Goal: Task Accomplishment & Management: Use online tool/utility

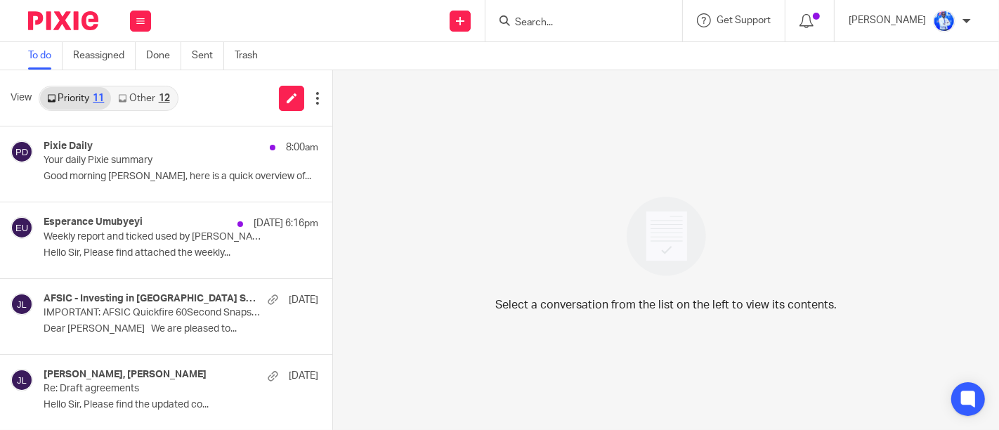
click at [148, 96] on link "Other 12" at bounding box center [143, 98] width 65 height 22
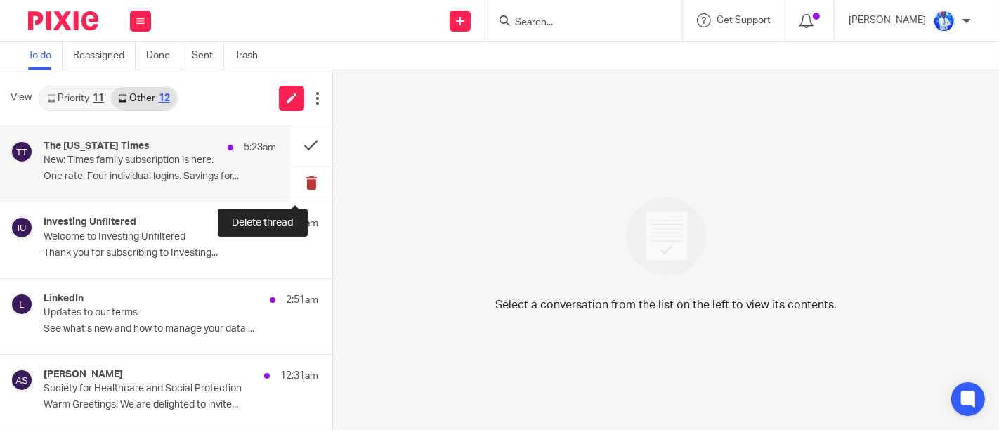
click at [299, 181] on button at bounding box center [311, 182] width 42 height 37
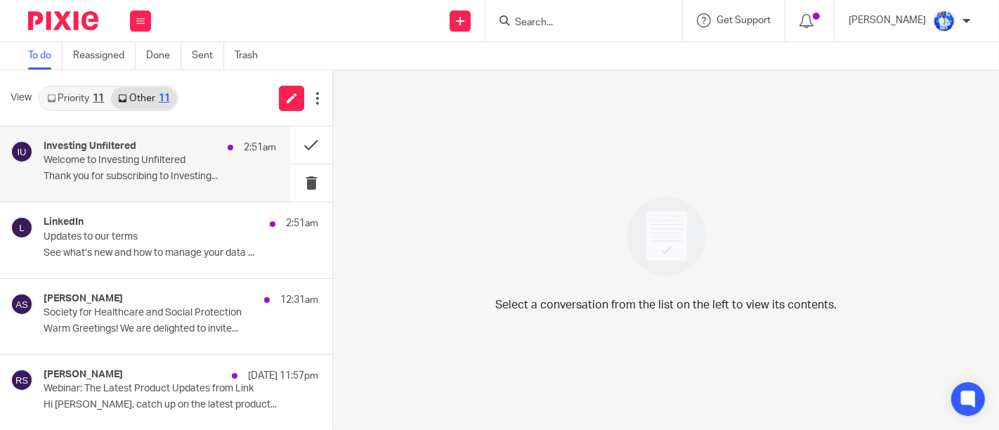
click at [211, 171] on p "Thank you for subscribing to Investing..." at bounding box center [160, 177] width 233 height 12
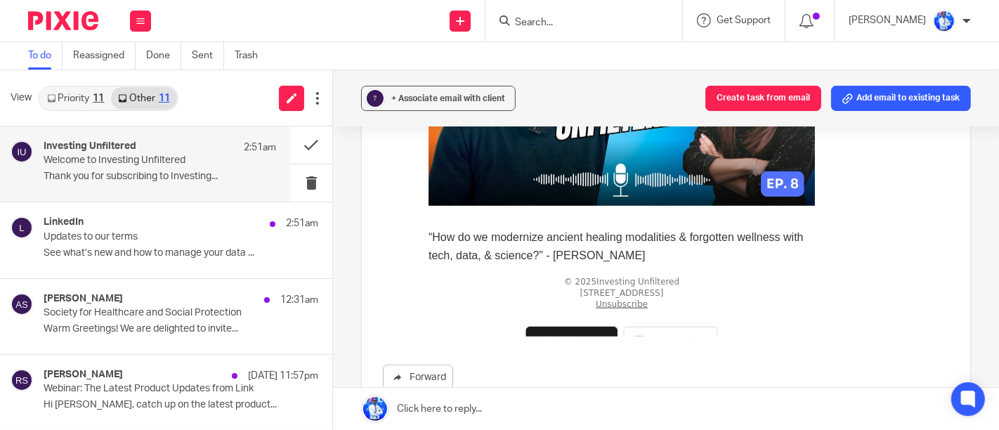
scroll to position [718, 0]
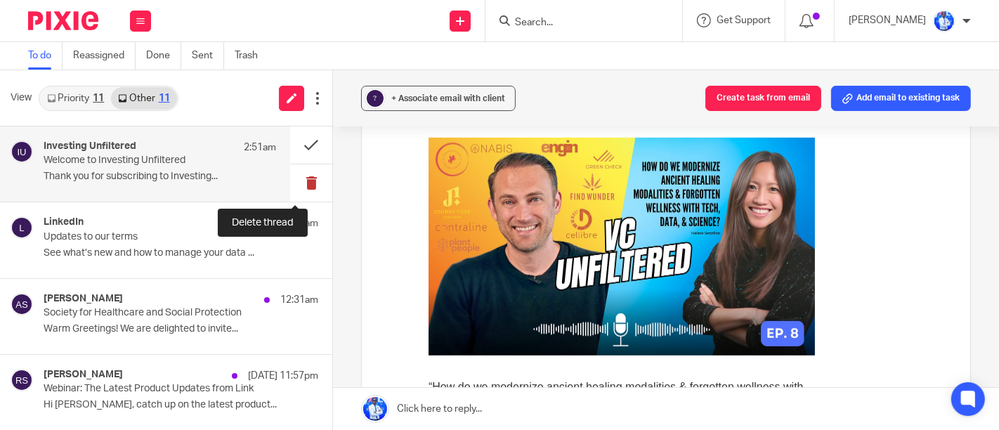
click at [293, 183] on button at bounding box center [311, 182] width 42 height 37
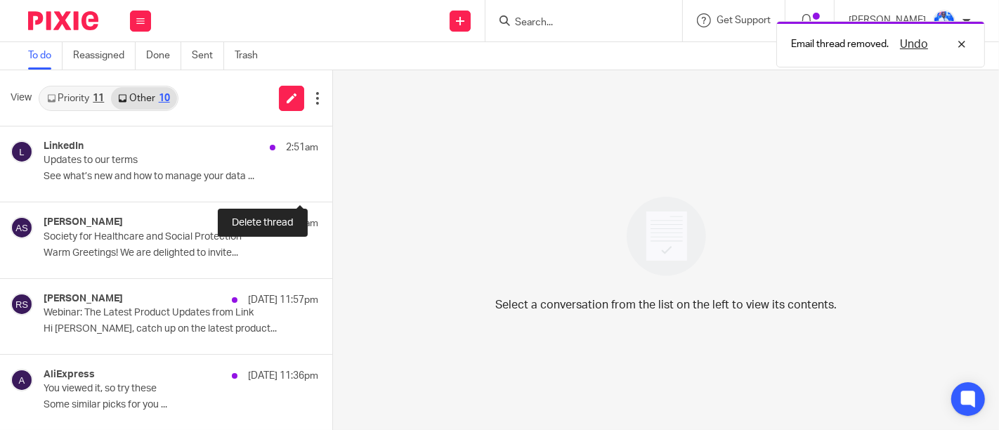
click at [332, 183] on button at bounding box center [337, 182] width 11 height 37
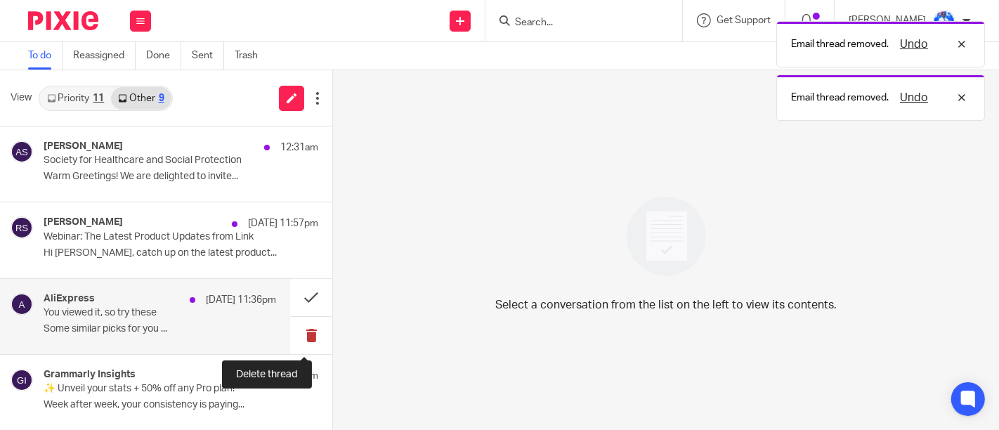
click at [302, 334] on button at bounding box center [311, 335] width 42 height 37
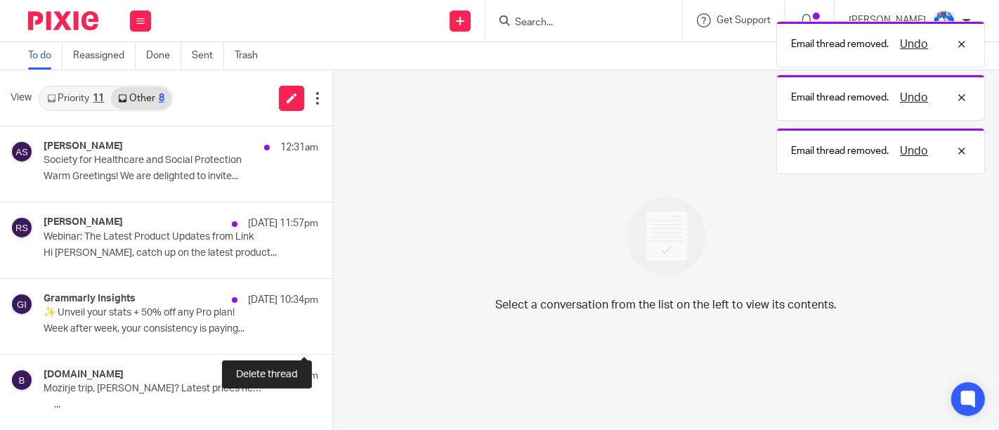
click at [332, 334] on button at bounding box center [337, 335] width 11 height 37
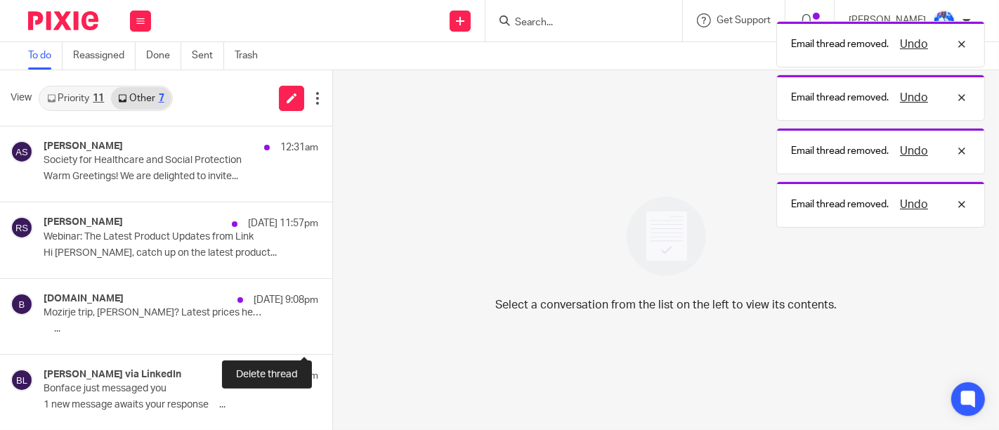
click at [332, 334] on button at bounding box center [337, 335] width 11 height 37
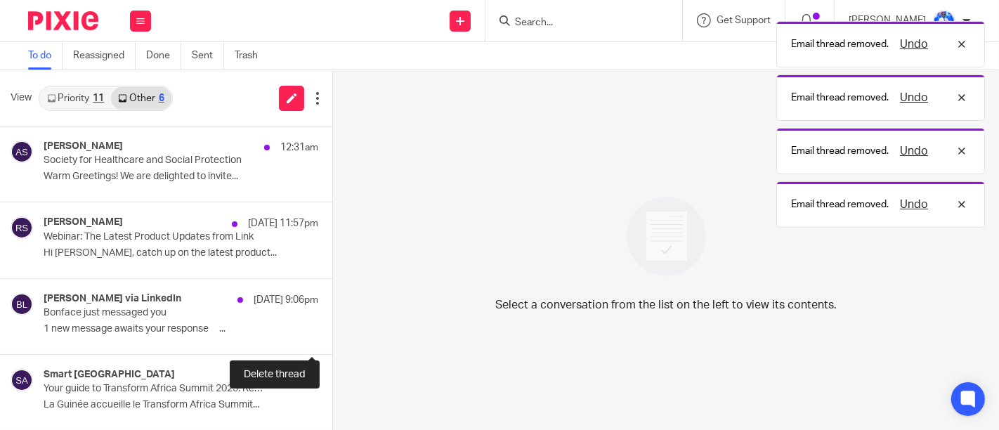
click at [332, 334] on button at bounding box center [337, 335] width 11 height 37
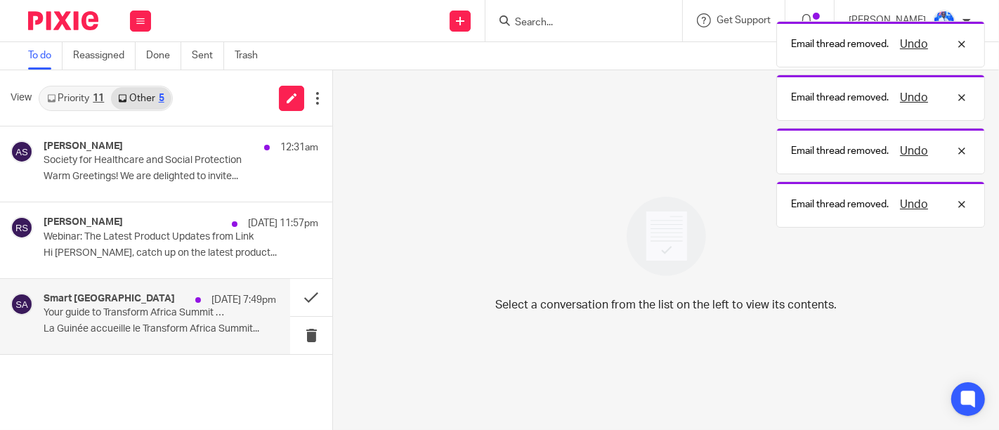
click at [257, 323] on p "La Guinée accueille le Transform Africa Summit..." at bounding box center [160, 329] width 233 height 12
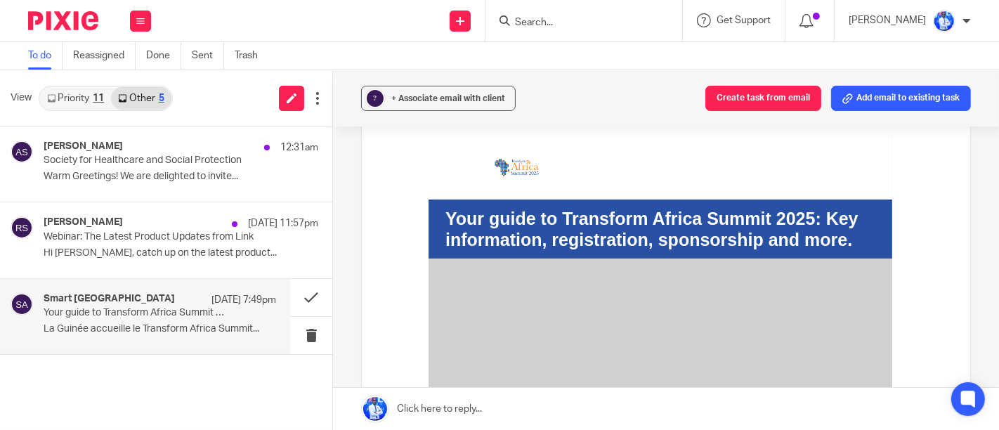
scroll to position [130, 0]
drag, startPoint x: 478, startPoint y: 150, endPoint x: 538, endPoint y: 467, distance: 322.6
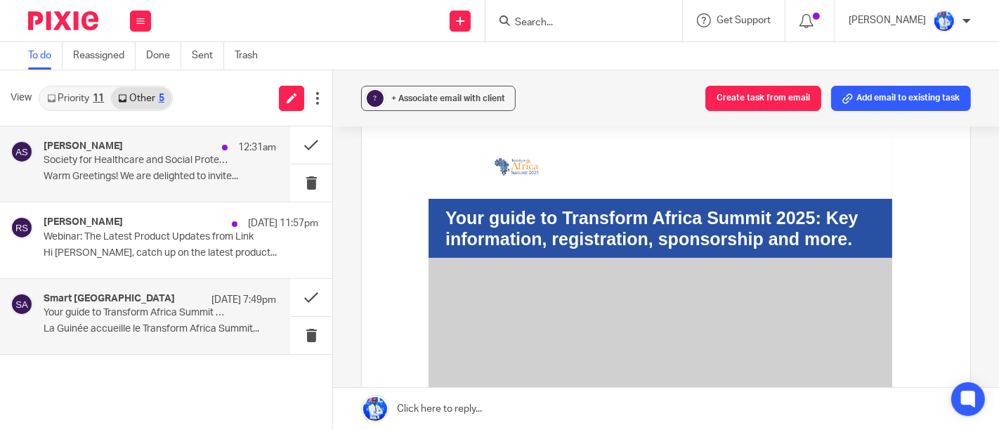
click at [215, 167] on div "Anna Szmalc 12:31am Society for Healthcare and Social Protection Warm Greetings…" at bounding box center [160, 164] width 233 height 47
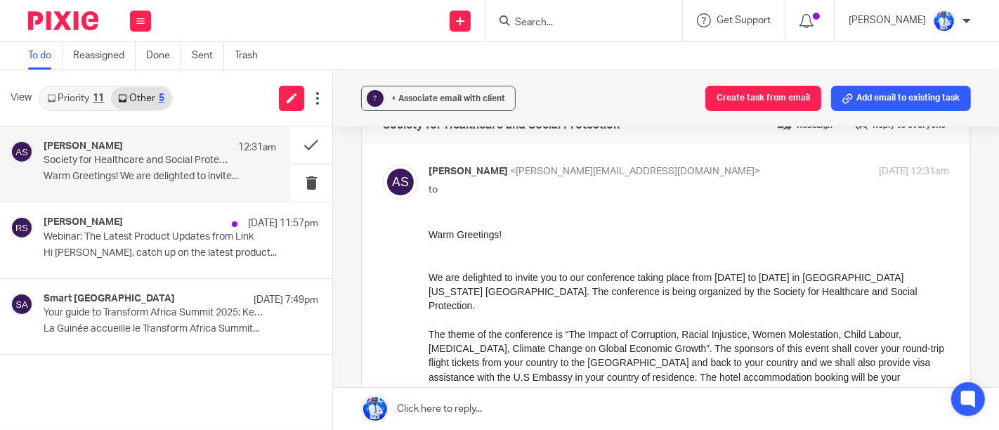
scroll to position [38, 0]
click at [597, 273] on span "We are delighted to invite you to our conference taking place from December 8th…" at bounding box center [672, 291] width 489 height 40
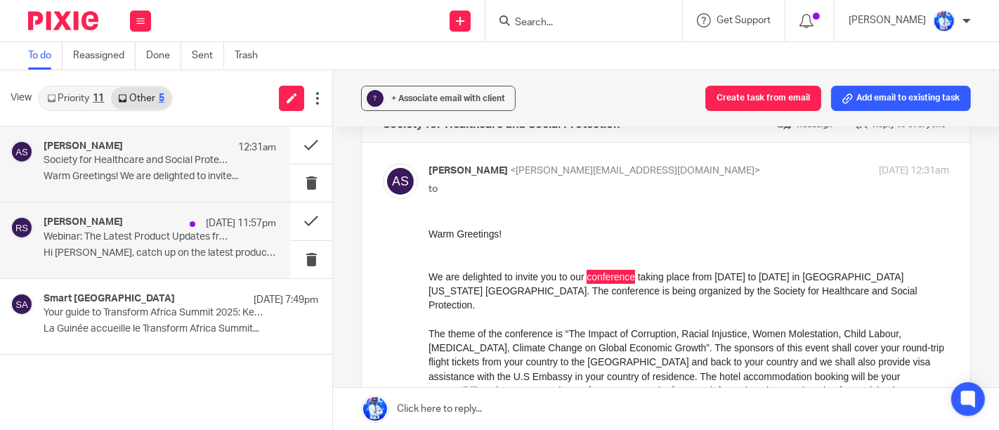
click at [228, 234] on div "Reuben Sweeney 22 Sep 11:57pm Webinar: The Latest Product Updates from Link Hi …" at bounding box center [160, 239] width 233 height 47
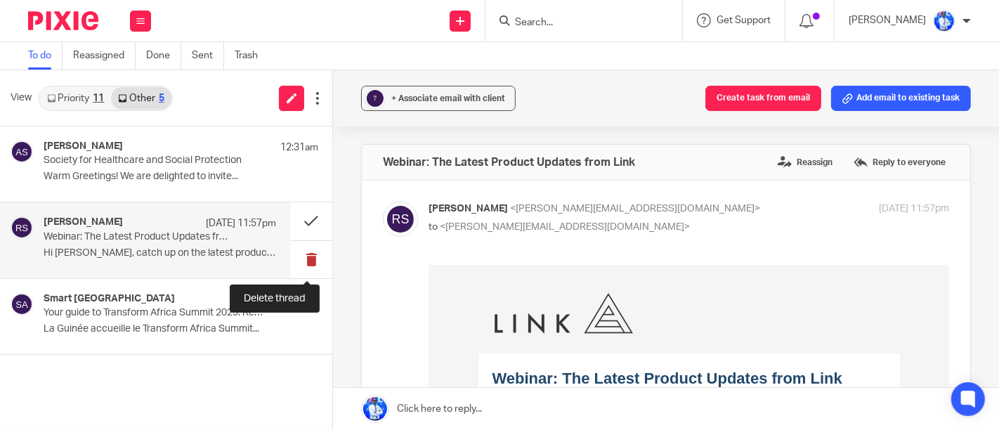
scroll to position [0, 0]
click at [310, 260] on button at bounding box center [311, 259] width 42 height 37
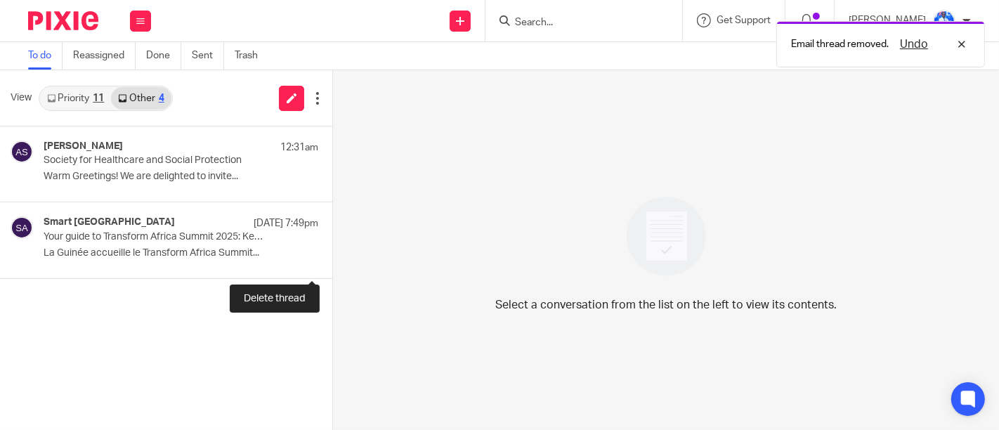
click at [332, 260] on button at bounding box center [337, 259] width 11 height 37
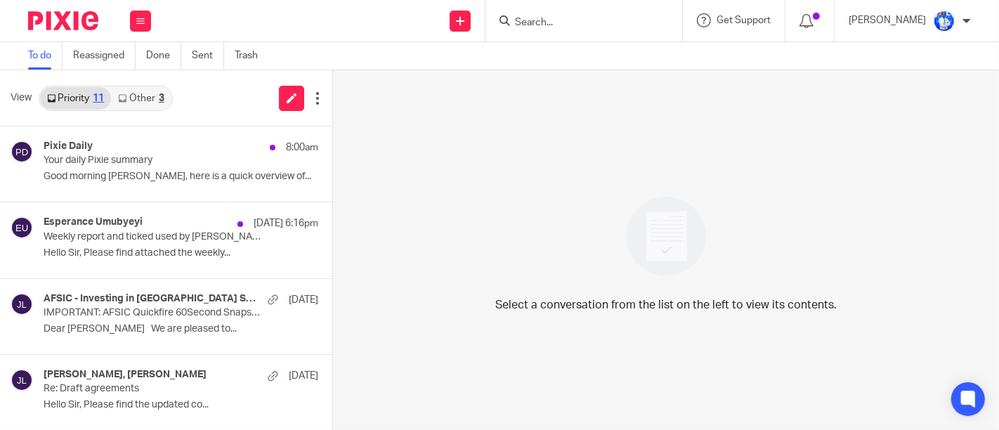
click at [154, 96] on link "Other 3" at bounding box center [141, 98] width 60 height 22
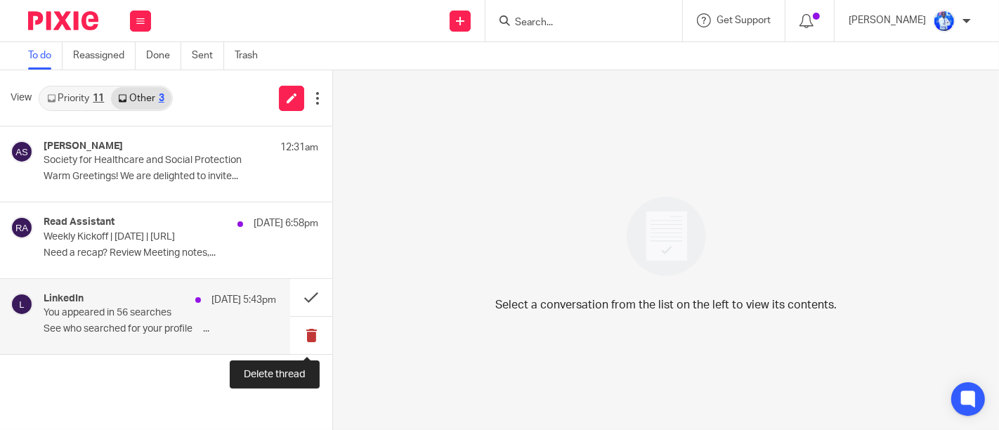
click at [307, 333] on button at bounding box center [311, 335] width 42 height 37
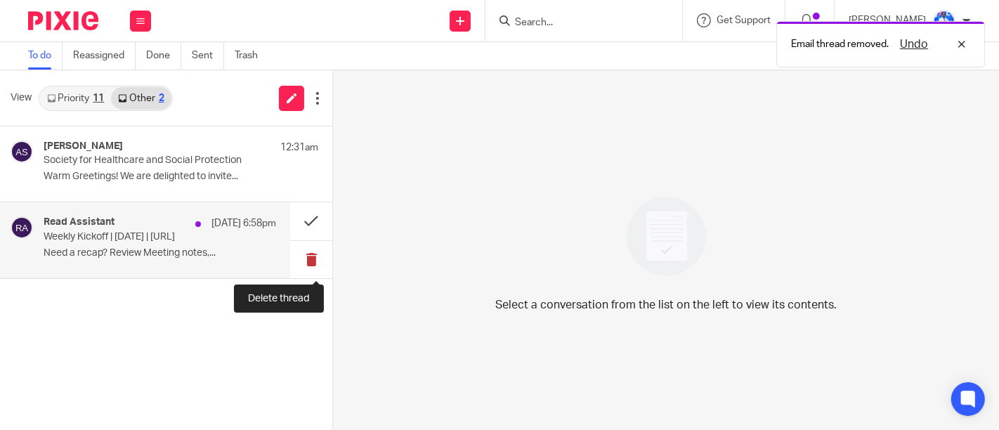
click at [311, 261] on button at bounding box center [311, 259] width 42 height 37
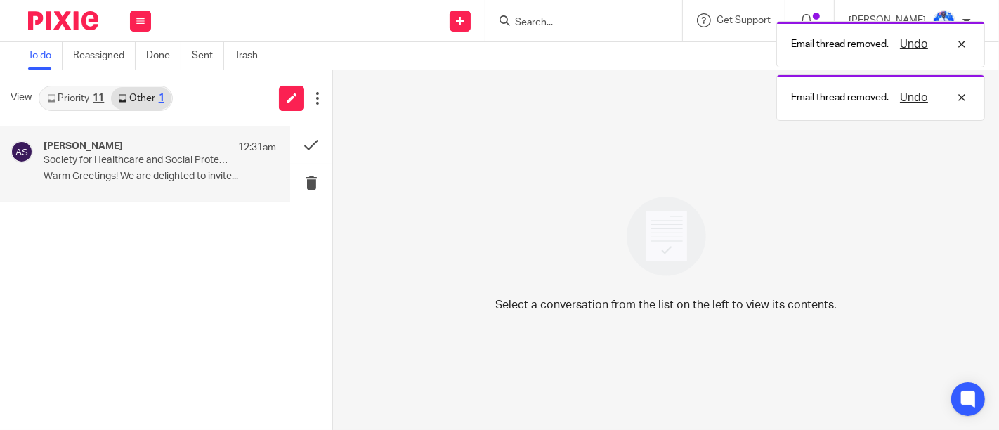
click at [196, 162] on p "Society for Healthcare and Social Protection" at bounding box center [137, 161] width 186 height 12
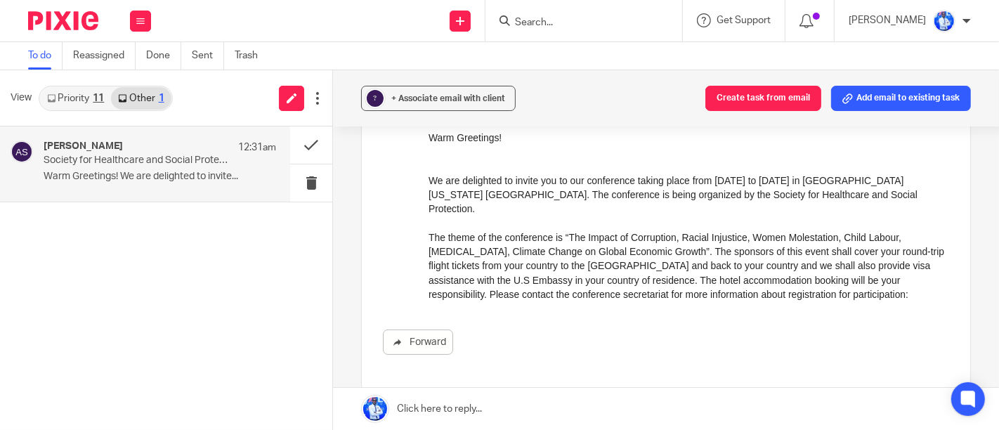
scroll to position [262, 0]
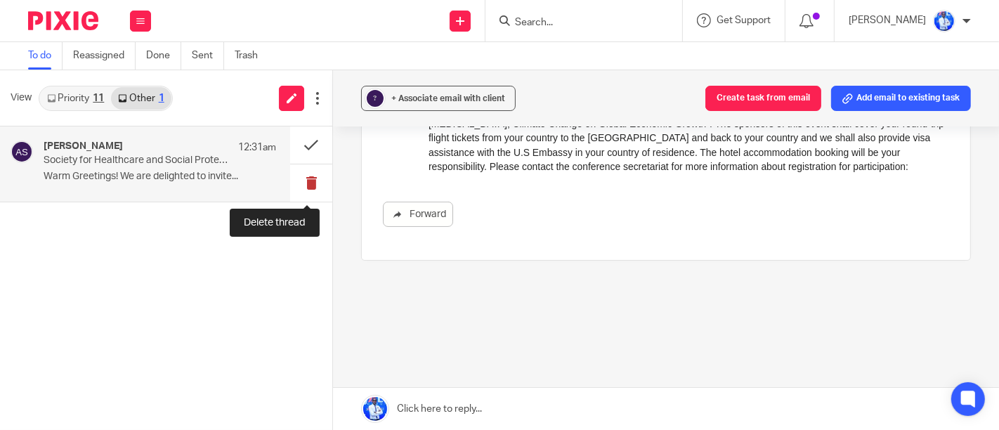
click at [306, 184] on button at bounding box center [311, 182] width 42 height 37
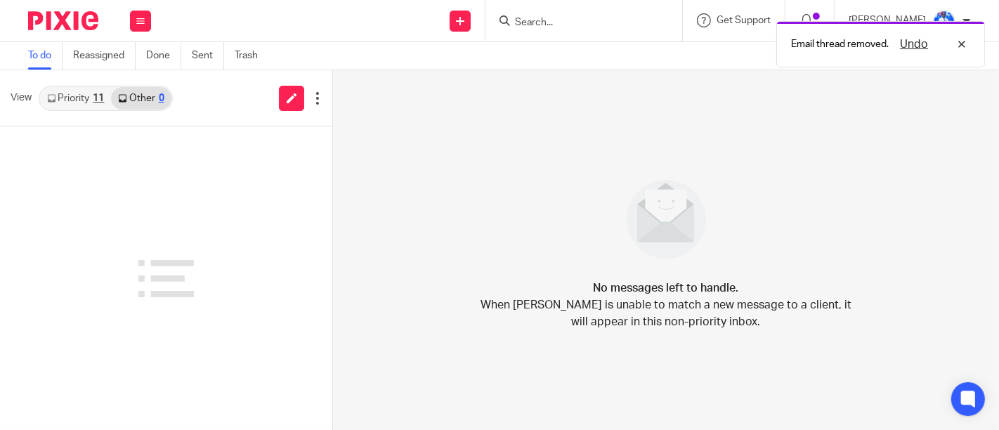
click at [80, 96] on link "Priority 11" at bounding box center [75, 98] width 71 height 22
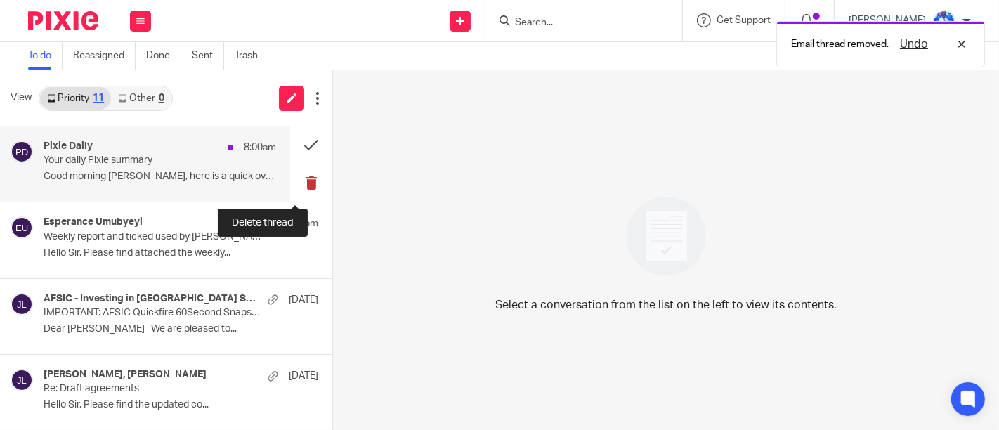
click at [299, 183] on button at bounding box center [311, 182] width 42 height 37
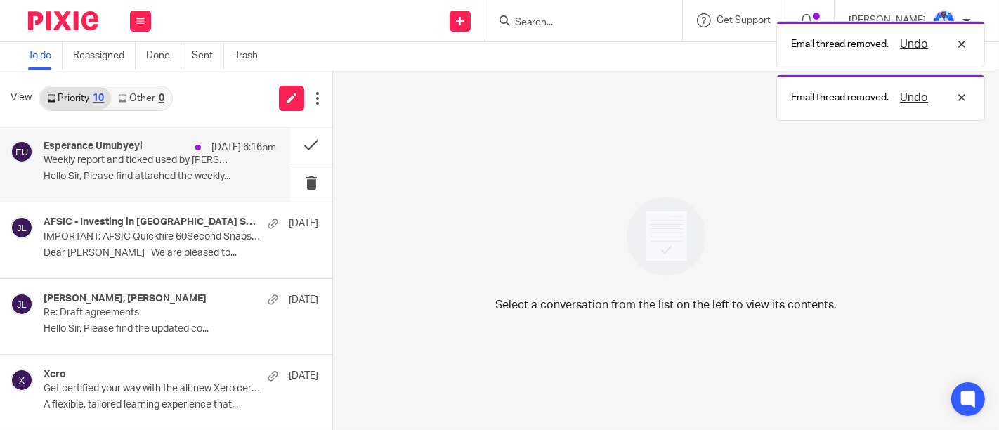
click at [183, 169] on div "Esperance Umubyeyi 22 Sep 6:16pm Weekly report and ticked used by Bertin Hello …" at bounding box center [160, 164] width 233 height 47
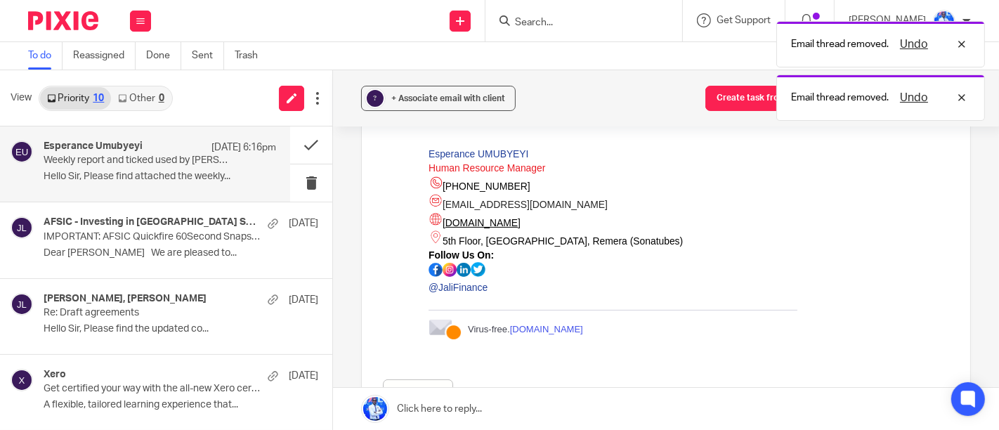
scroll to position [0, 0]
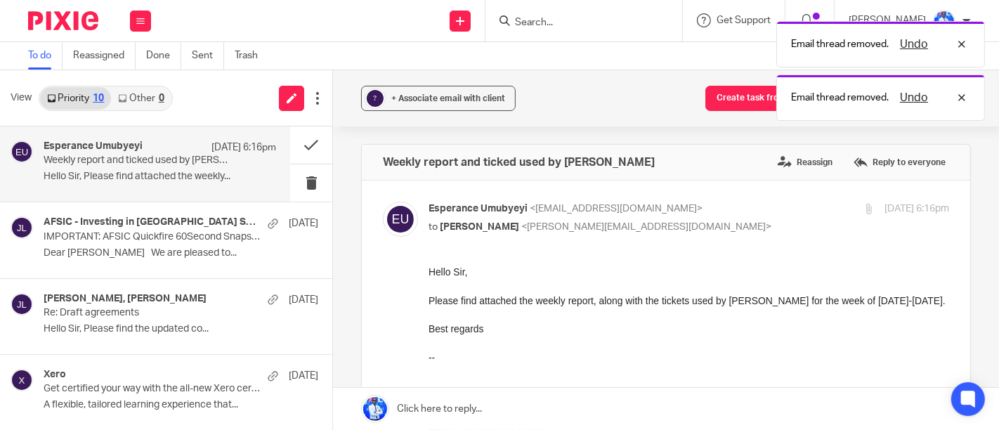
click at [724, 105] on div "Email thread removed. Undo Email thread removed. Undo" at bounding box center [743, 67] width 486 height 107
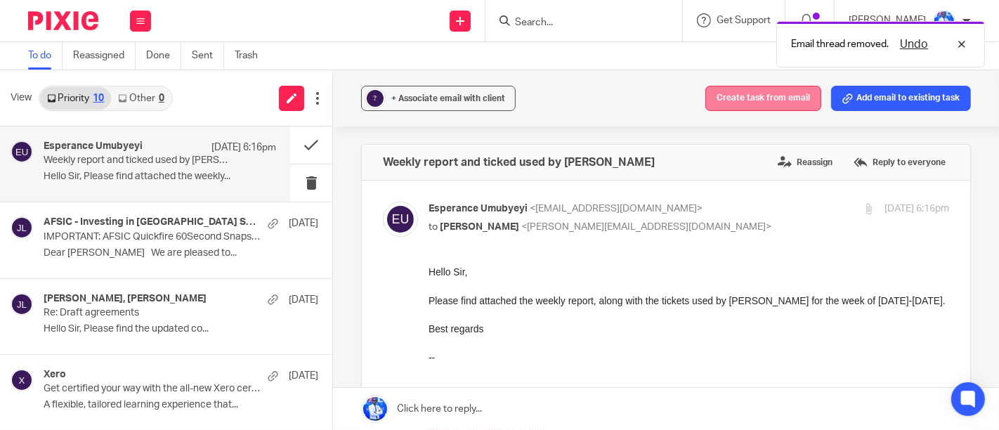
click at [726, 98] on button "Create task from email" at bounding box center [763, 98] width 116 height 25
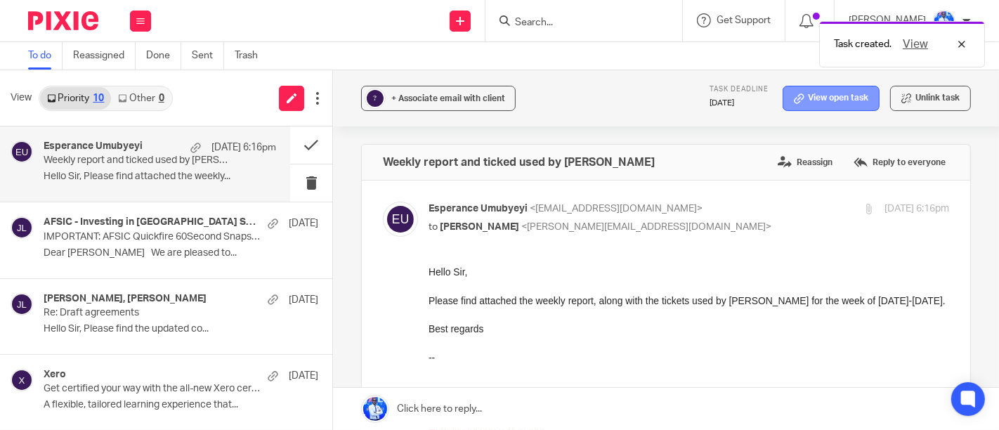
click at [783, 91] on link "View open task" at bounding box center [831, 98] width 97 height 25
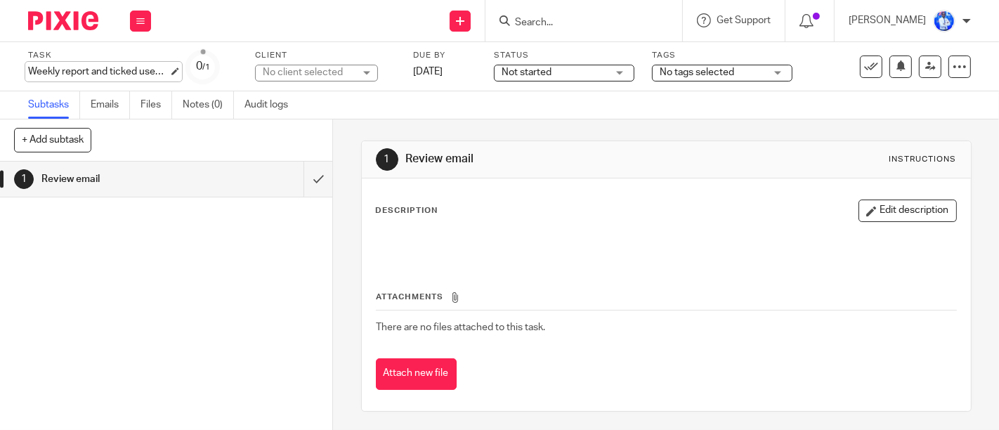
click at [133, 74] on div "Weekly report and ticked used by Bertin Save Weekly report and ticked used by B…" at bounding box center [98, 72] width 141 height 14
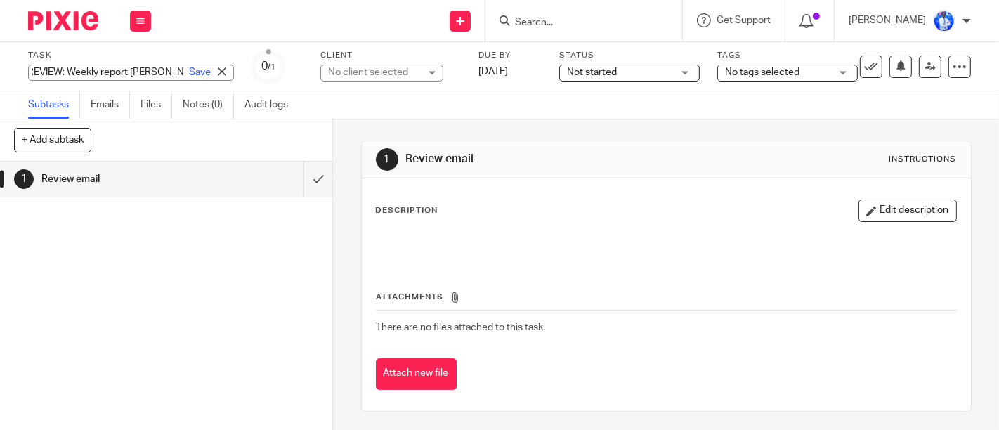
type input "REVIEW: Weekly report Bertin"
click at [366, 73] on div "Task REVIEW: Weekly report Bertin Save Weekly report and ticked used by Bertin …" at bounding box center [421, 67] width 786 height 34
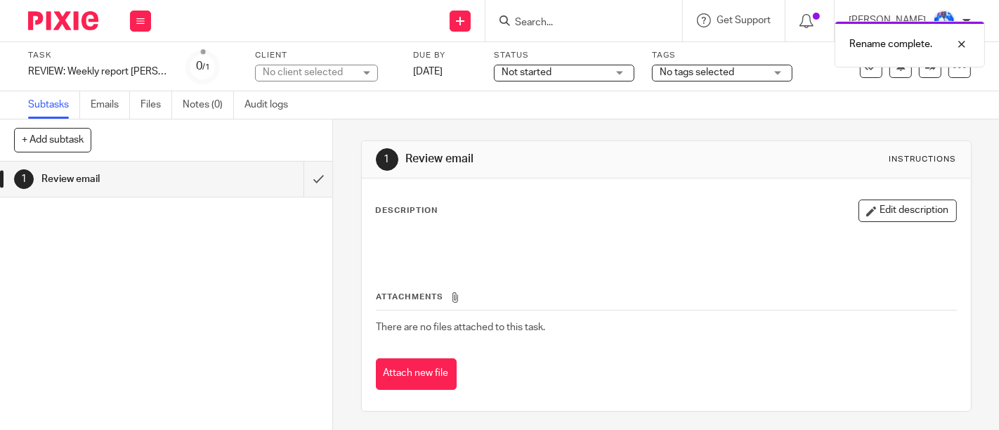
click at [349, 73] on div "No client selected" at bounding box center [316, 73] width 123 height 17
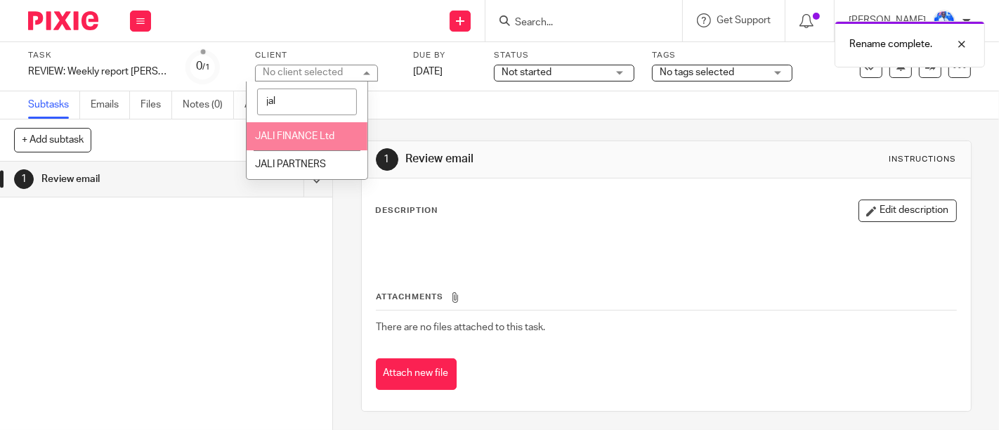
type input "jal"
click at [311, 140] on span "JALI FINANCE Ltd" at bounding box center [295, 136] width 79 height 10
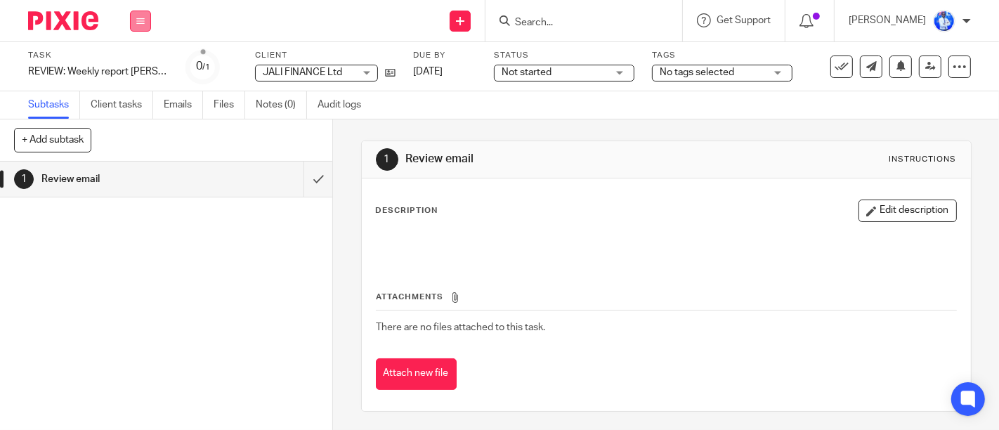
click at [144, 21] on icon at bounding box center [140, 21] width 8 height 8
click at [134, 86] on link "Email" at bounding box center [133, 86] width 23 height 10
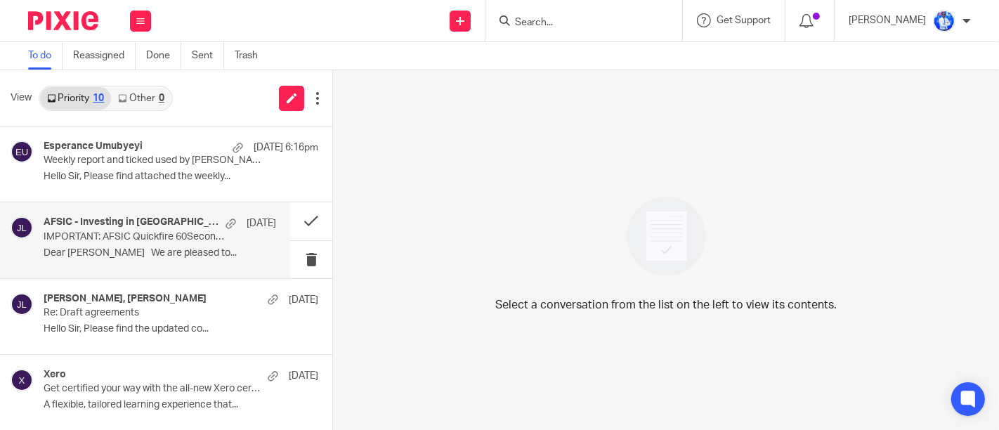
scroll to position [455, 0]
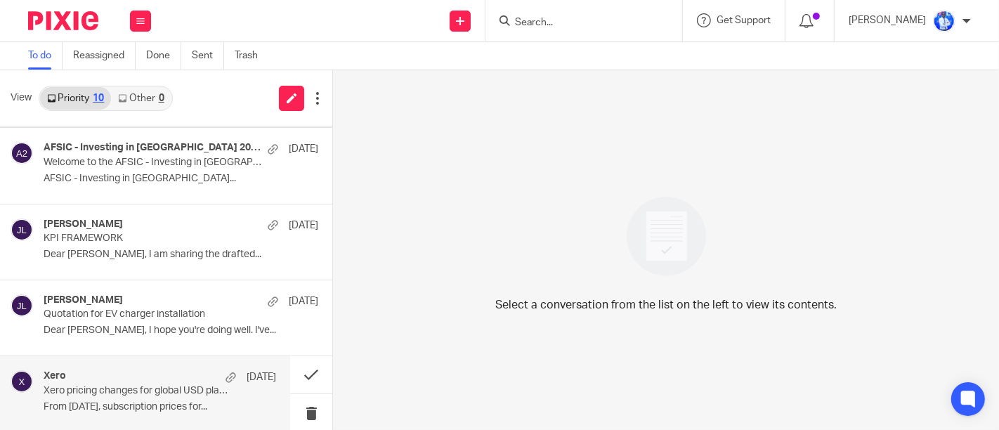
click at [115, 385] on p "Xero pricing changes for global USD plans" at bounding box center [137, 391] width 186 height 12
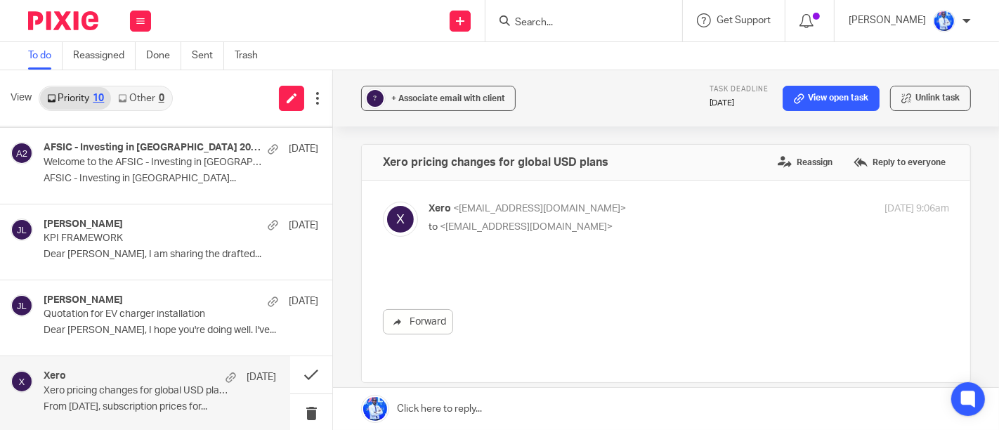
scroll to position [0, 0]
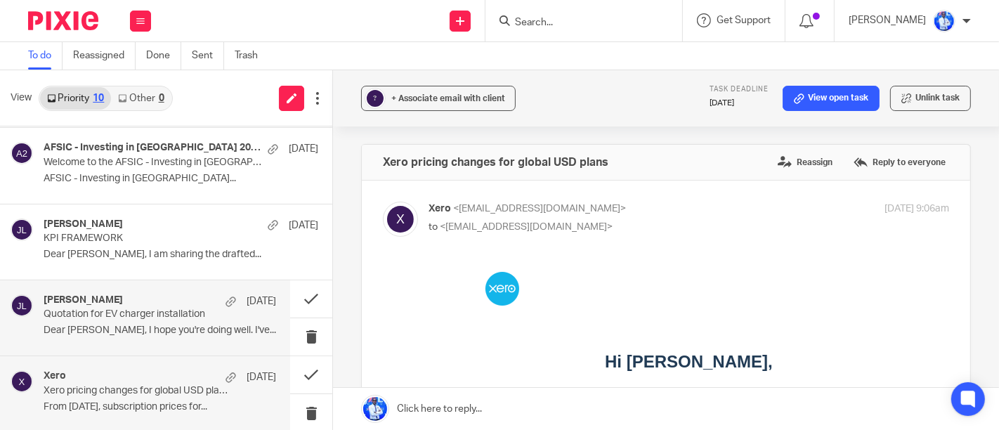
click at [139, 325] on p "Dear Felix, I hope you're doing well. I've..." at bounding box center [160, 331] width 233 height 12
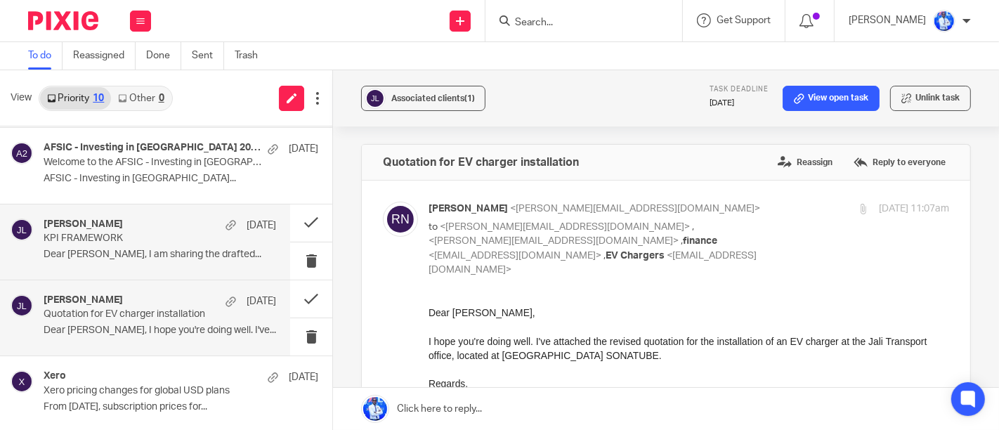
click at [167, 225] on div "Frank Mugisha 16 Sep" at bounding box center [160, 226] width 233 height 14
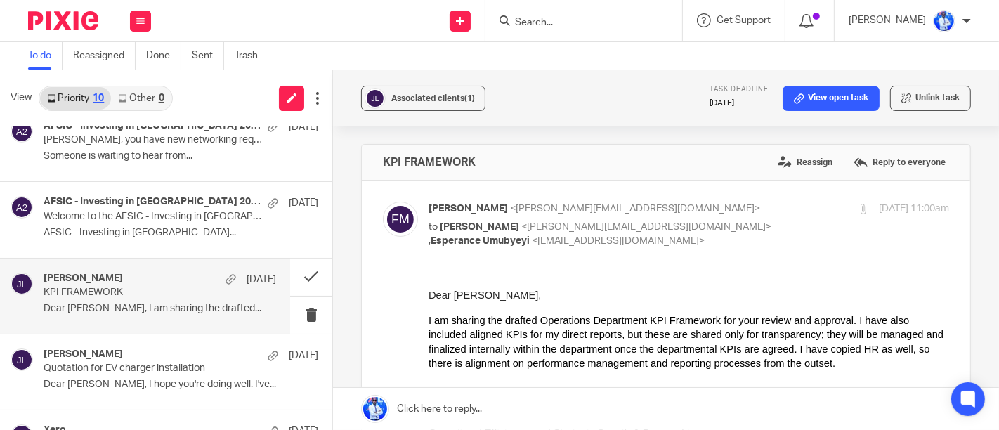
click at [167, 227] on p "AFSIC - Investing in Africa..." at bounding box center [181, 233] width 275 height 12
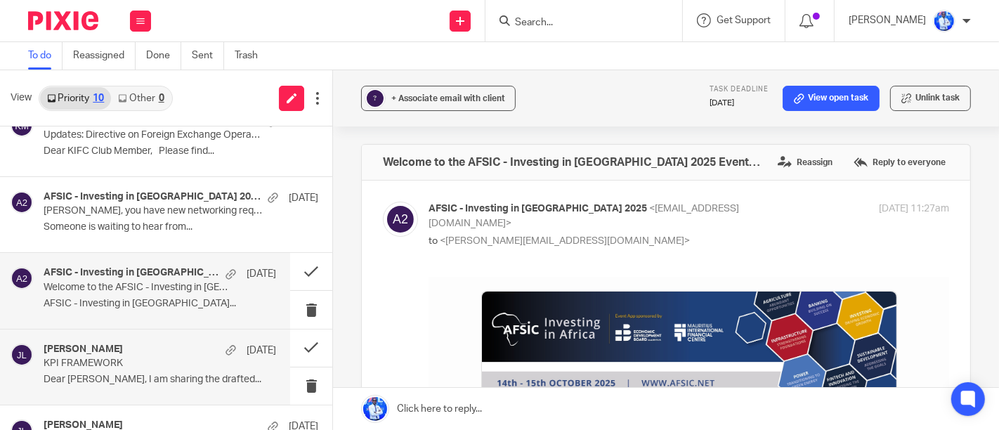
scroll to position [330, 0]
click at [167, 225] on p "Someone is waiting to hear from..." at bounding box center [181, 228] width 275 height 12
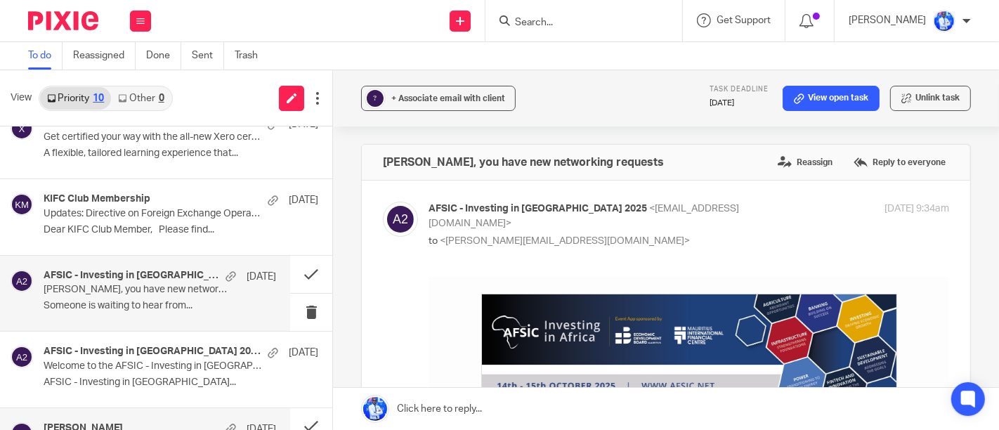
scroll to position [250, 0]
click at [167, 226] on p "Dear KIFC Club Member, Please find..." at bounding box center [181, 232] width 275 height 12
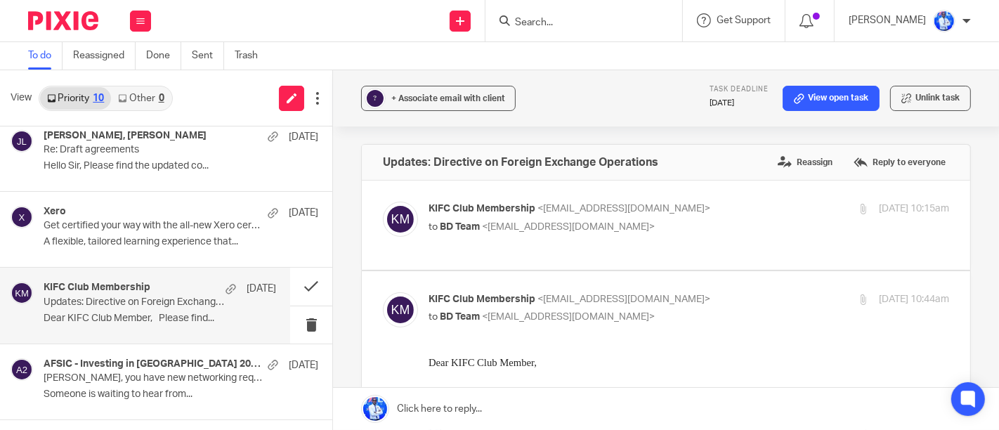
scroll to position [162, 0]
click at [167, 225] on p "Get certified your way with the all-new Xero certification" at bounding box center [154, 227] width 220 height 12
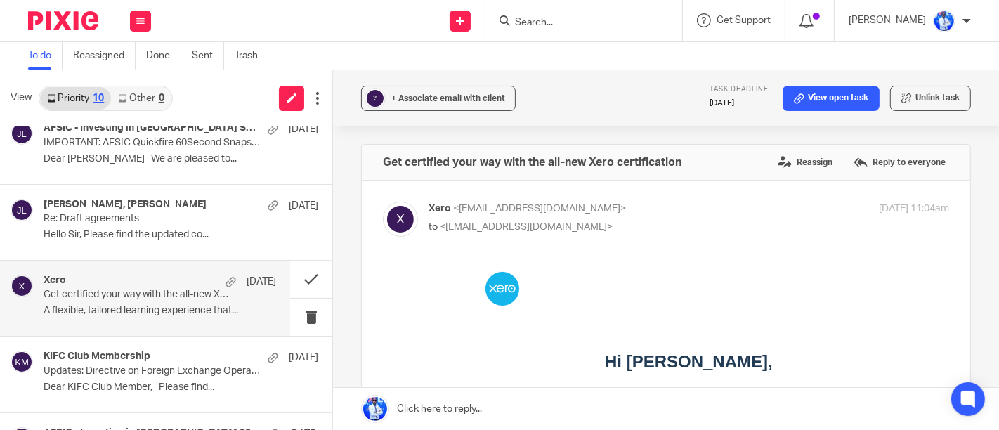
scroll to position [83, 0]
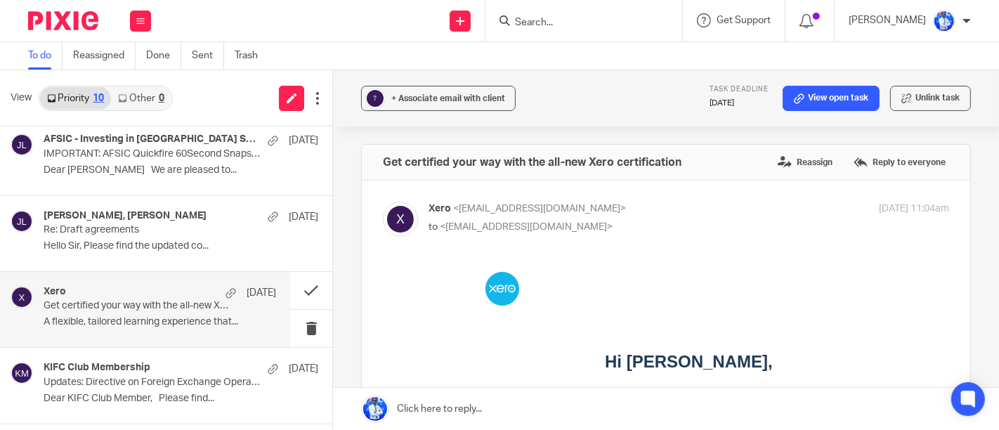
click at [167, 225] on p "Re: Draft agreements" at bounding box center [154, 230] width 220 height 12
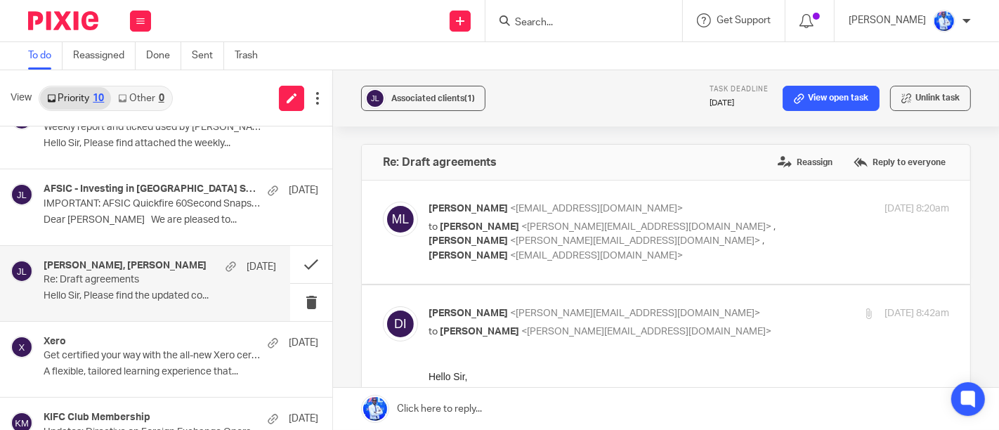
scroll to position [0, 0]
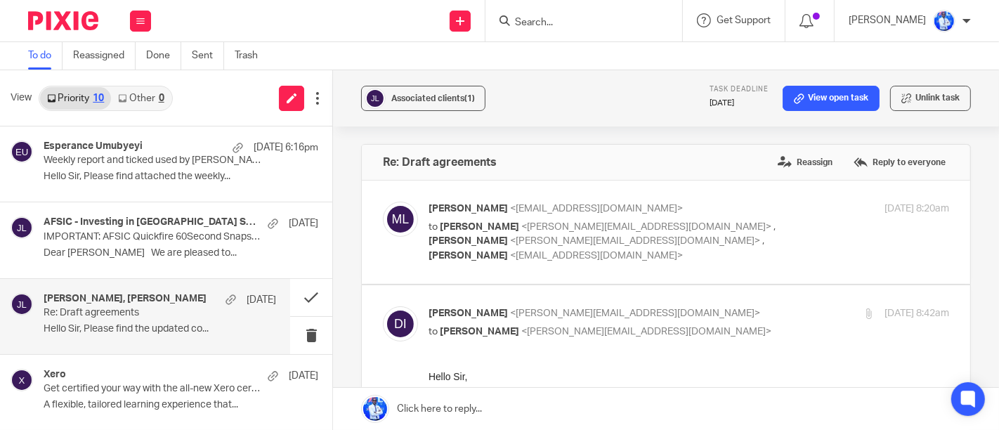
click at [167, 225] on h4 "AFSIC - Investing in Africa Speaker Team" at bounding box center [152, 222] width 217 height 12
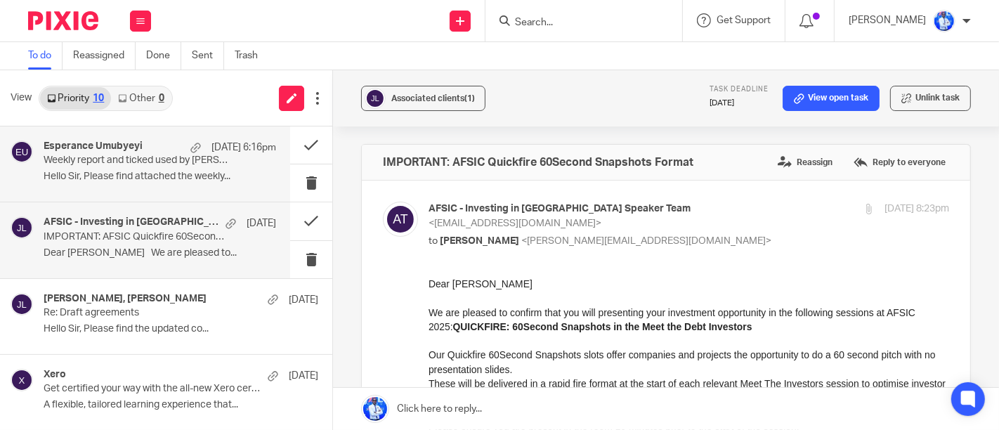
click at [194, 159] on p "Weekly report and ticked used by Bertin" at bounding box center [137, 161] width 186 height 12
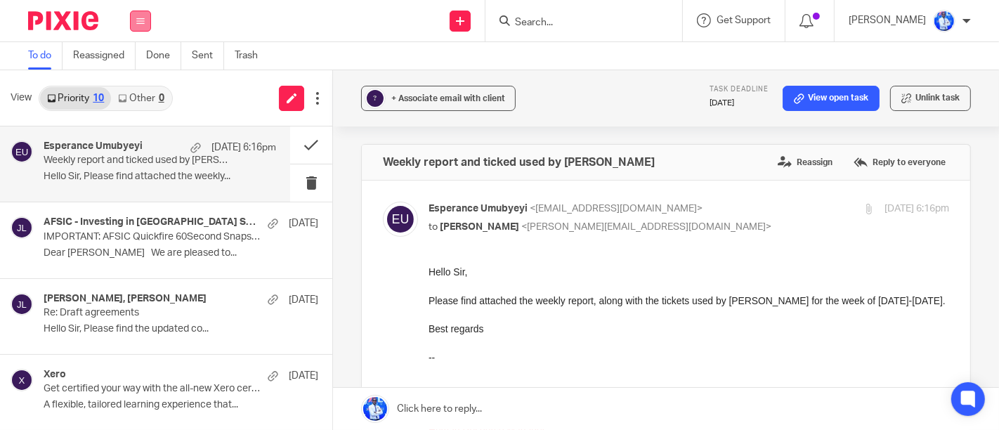
click at [138, 19] on icon at bounding box center [140, 21] width 8 height 8
click at [134, 67] on link "Work" at bounding box center [133, 65] width 22 height 10
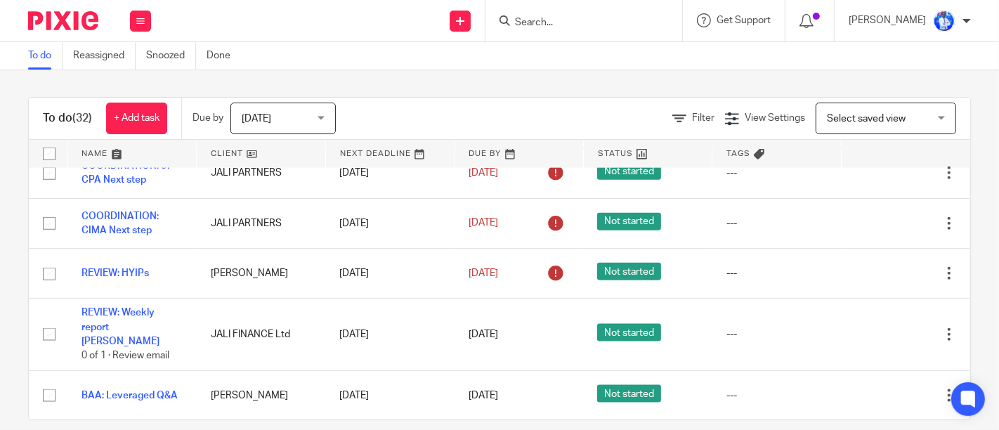
scroll to position [1503, 0]
